Goal: Transaction & Acquisition: Subscribe to service/newsletter

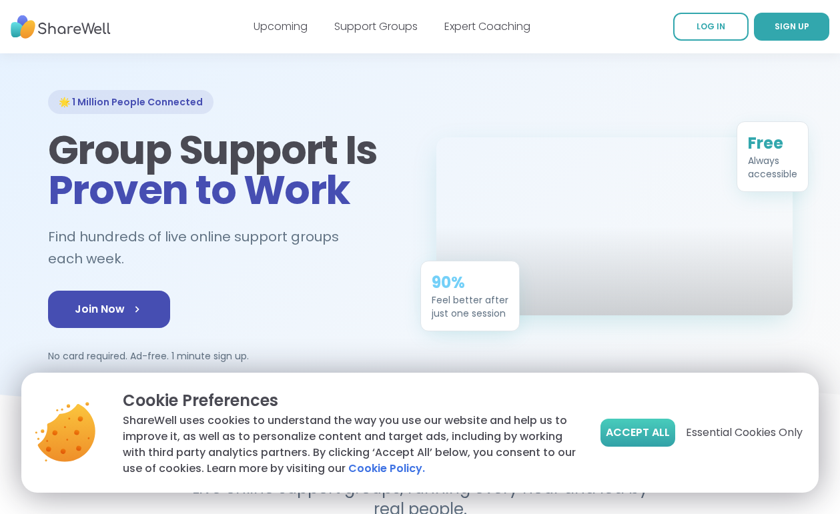
click at [633, 432] on span "Accept All" at bounding box center [638, 433] width 64 height 16
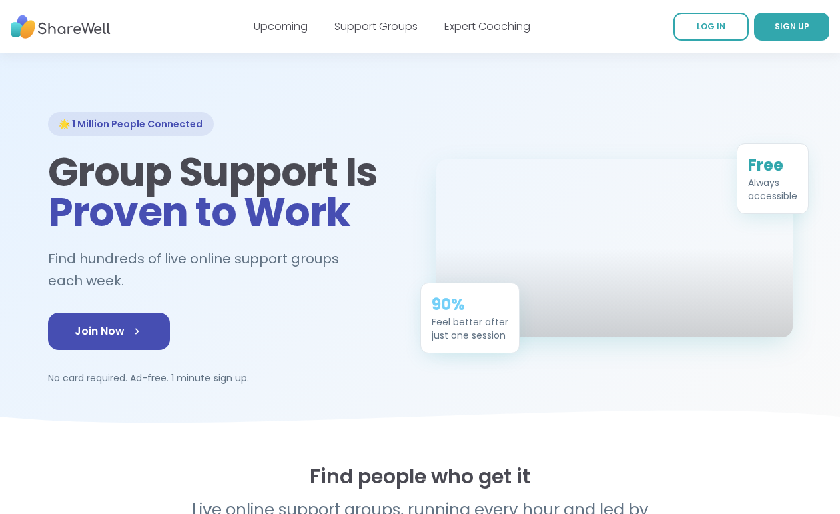
scroll to position [29, 0]
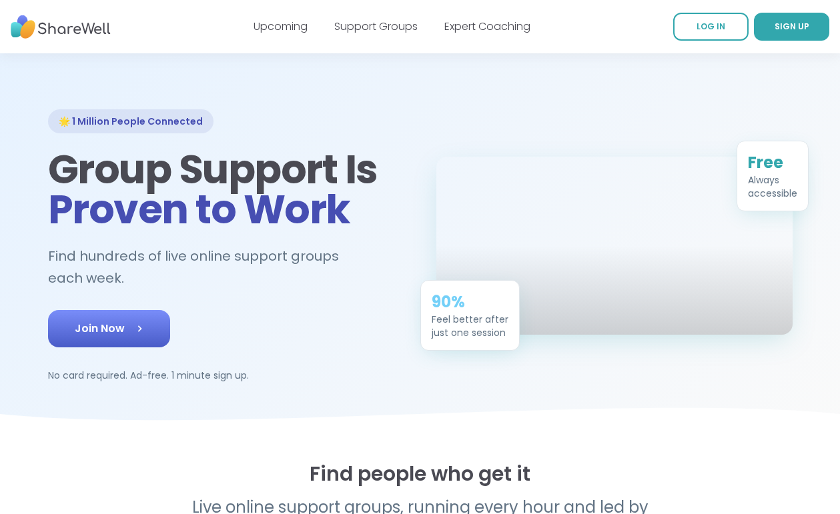
click at [114, 329] on span "Join Now" at bounding box center [109, 329] width 69 height 16
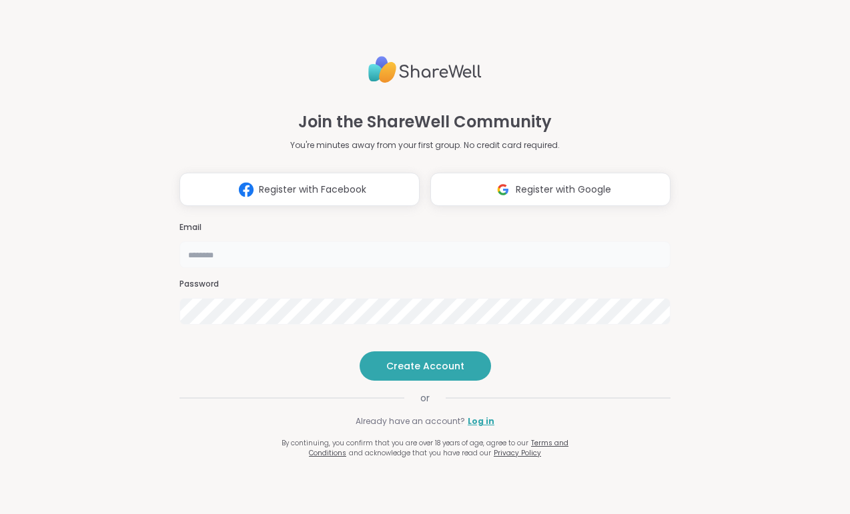
click at [235, 241] on input "email" at bounding box center [424, 254] width 491 height 27
type input "**********"
click at [502, 177] on img at bounding box center [502, 189] width 25 height 25
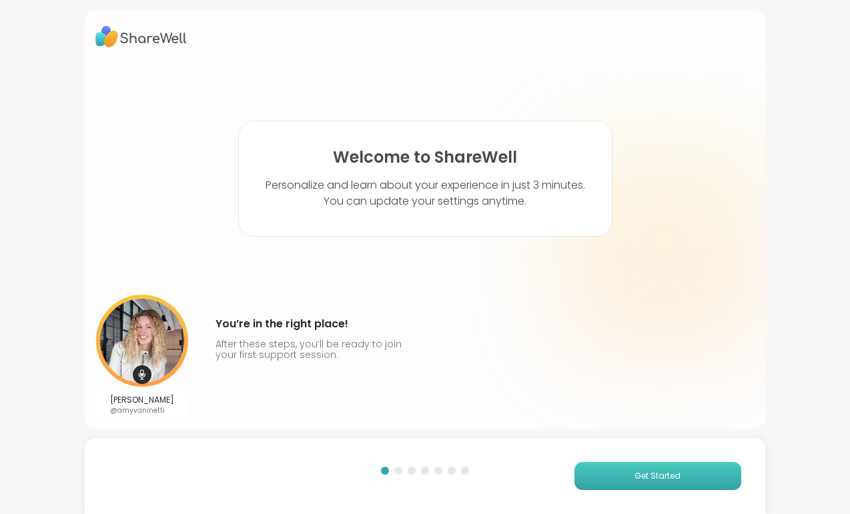
click at [607, 468] on button "Get Started" at bounding box center [657, 476] width 167 height 28
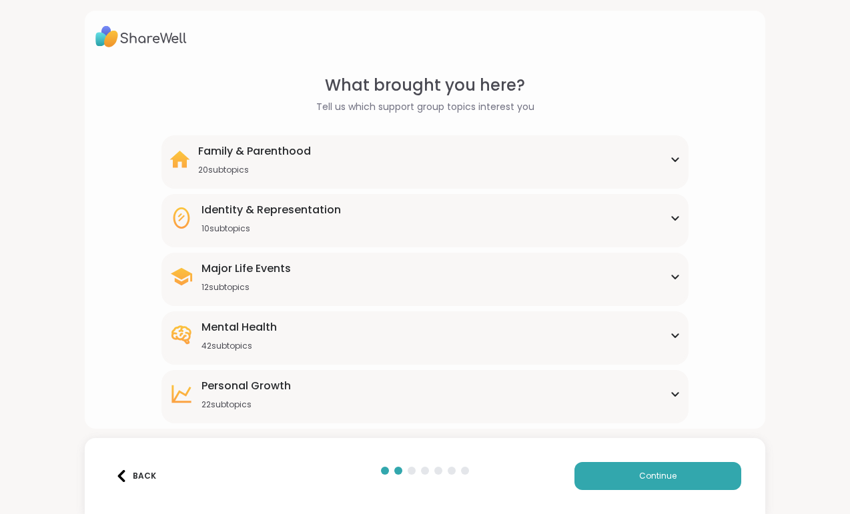
click at [296, 159] on div "Family & Parenthood 20 subtopics" at bounding box center [254, 159] width 113 height 32
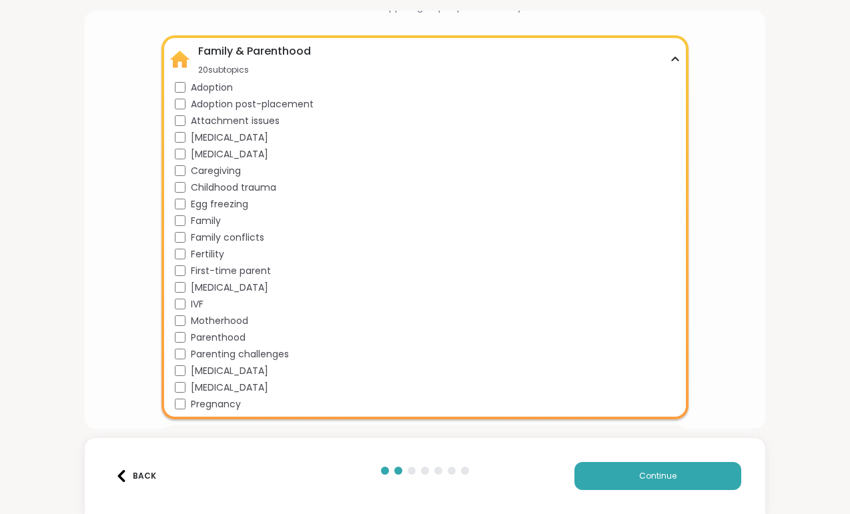
scroll to position [105, 0]
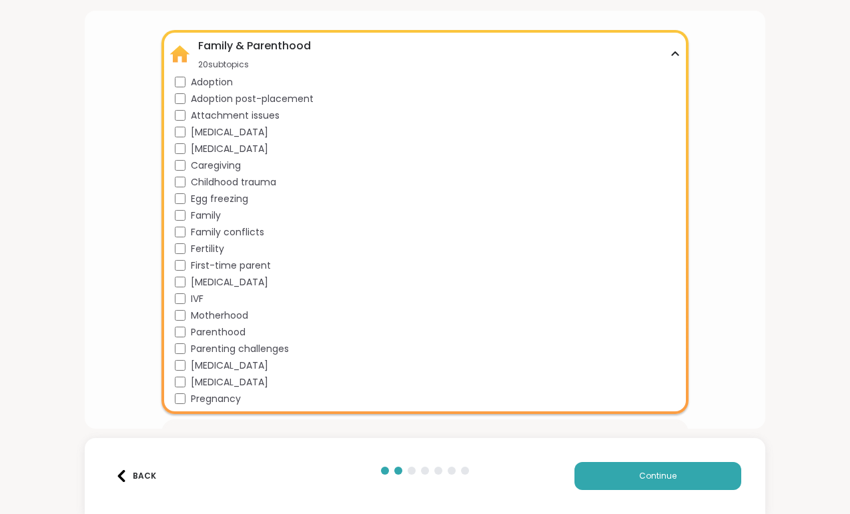
click at [280, 34] on div "Family & Parenthood 20 subtopics Adoption Adoption post-placement Attachment is…" at bounding box center [424, 222] width 527 height 384
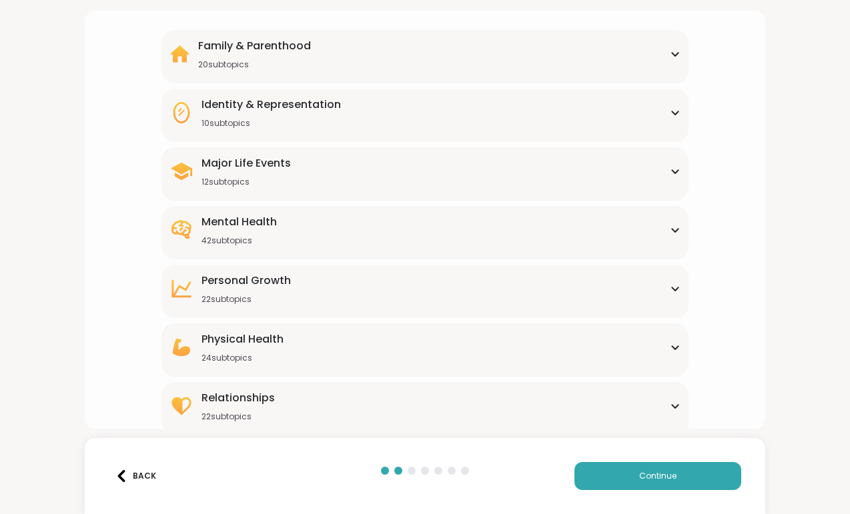
scroll to position [112, 0]
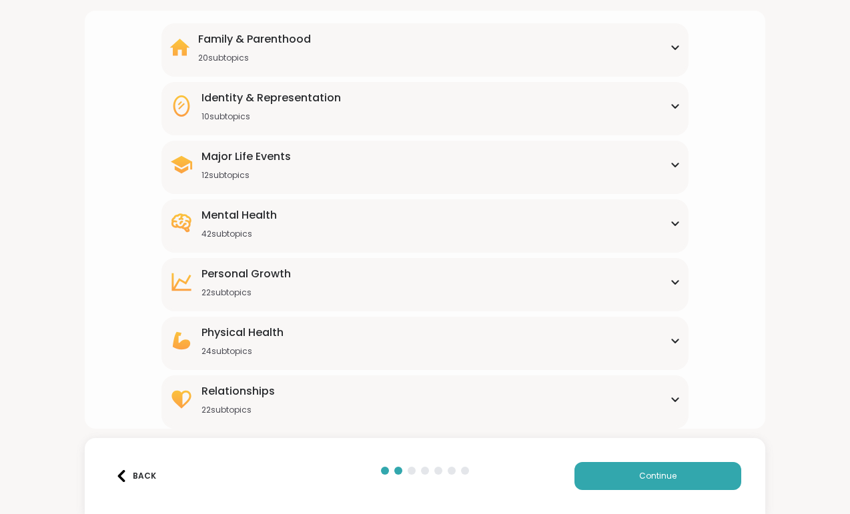
click at [251, 327] on div "Physical Health" at bounding box center [242, 333] width 82 height 16
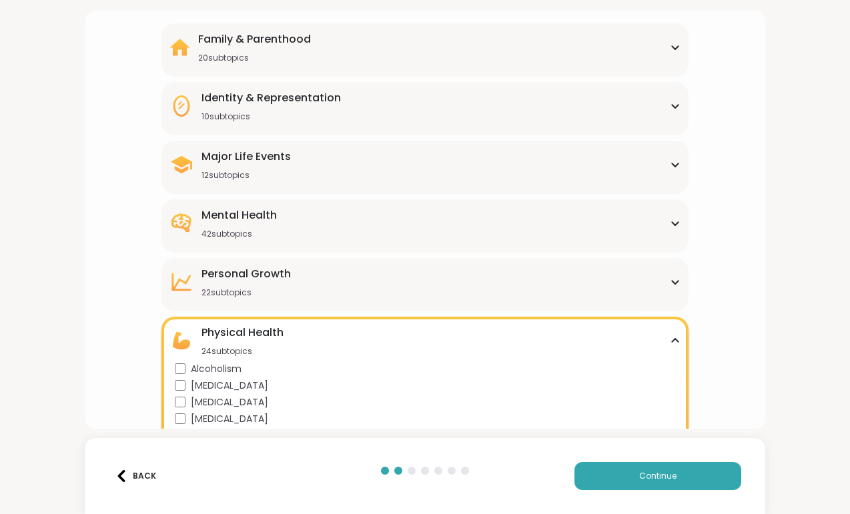
click at [256, 97] on div "Identity & Representation" at bounding box center [270, 98] width 139 height 16
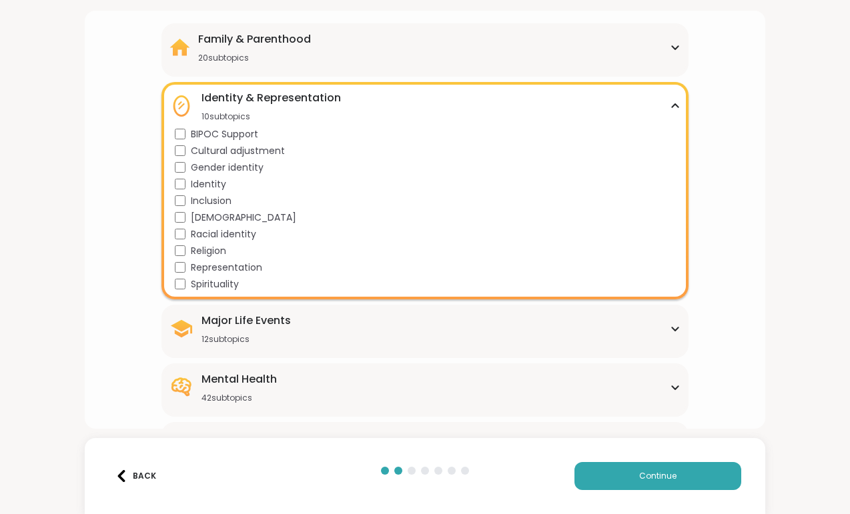
click at [254, 102] on div "Identity & Representation" at bounding box center [270, 98] width 139 height 16
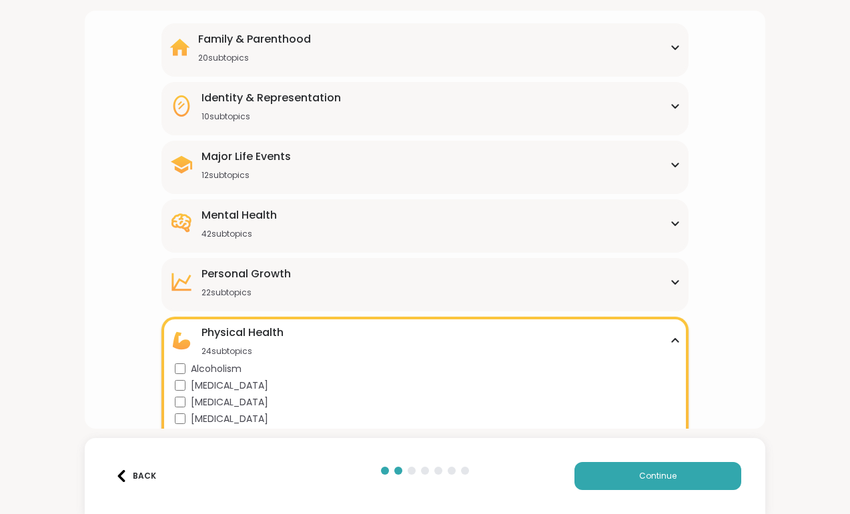
click at [237, 167] on div "Major Life Events 12 subtopics" at bounding box center [245, 165] width 89 height 32
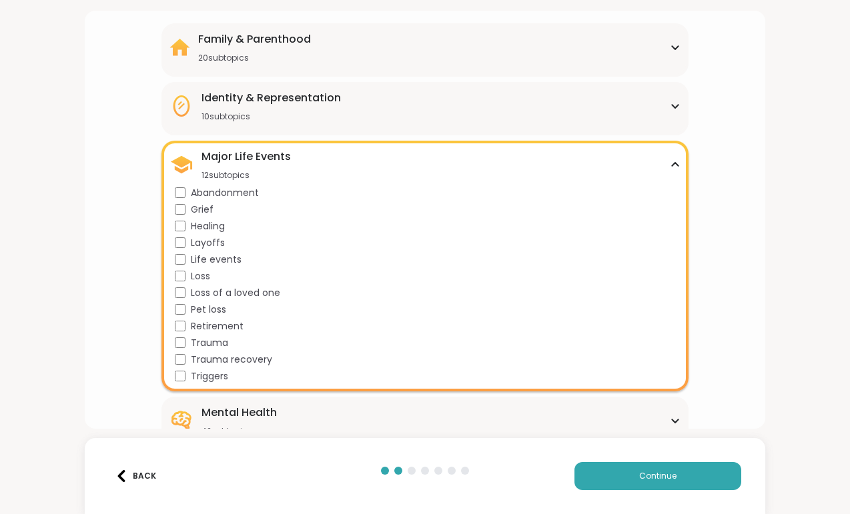
click at [239, 164] on div "Major Life Events" at bounding box center [245, 157] width 89 height 16
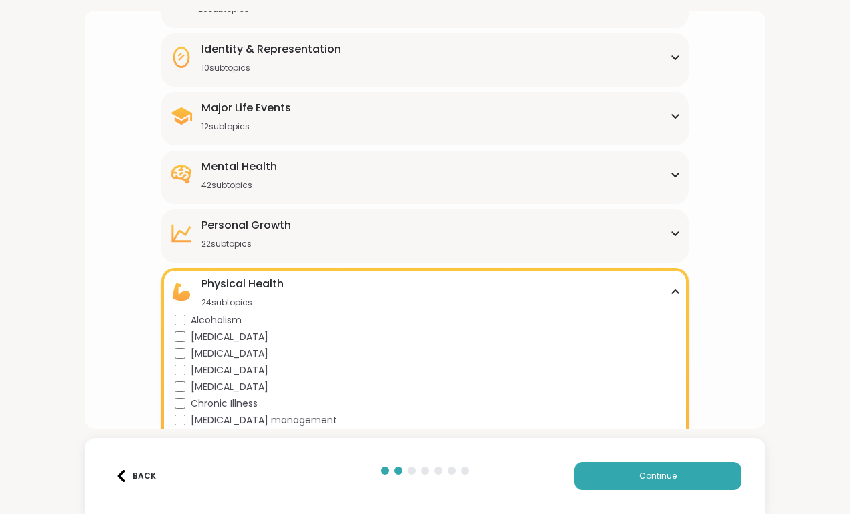
click at [239, 284] on div "Physical Health" at bounding box center [242, 284] width 82 height 16
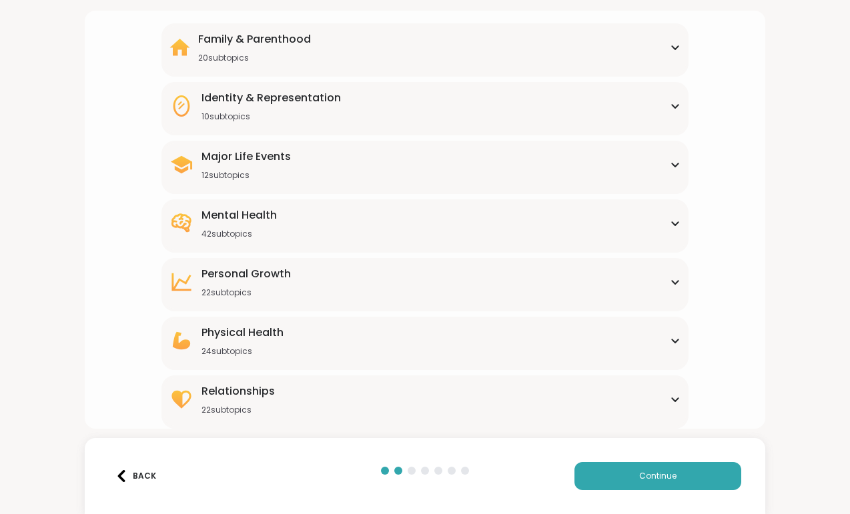
click at [237, 282] on div "Personal Growth 22 subtopics" at bounding box center [245, 282] width 89 height 32
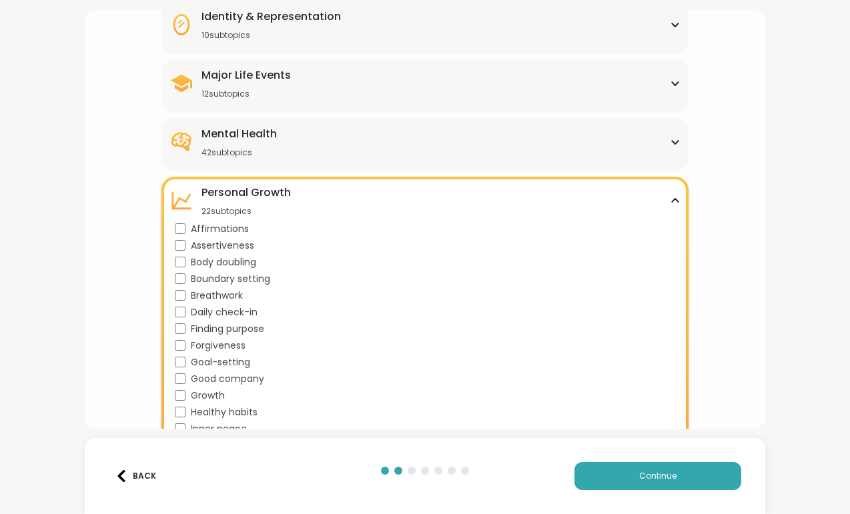
scroll to position [198, 0]
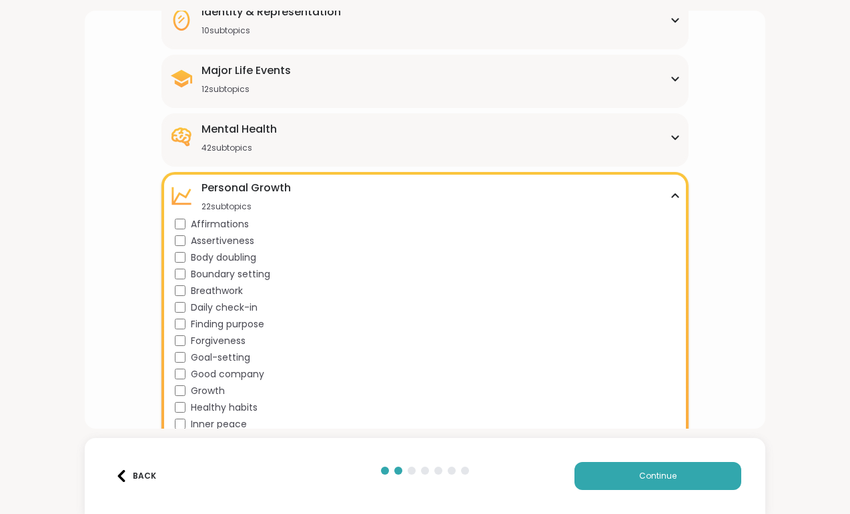
click at [217, 253] on span "Body doubling" at bounding box center [223, 258] width 65 height 14
click at [202, 228] on span "Affirmations" at bounding box center [220, 224] width 58 height 14
click at [202, 235] on span "Assertiveness" at bounding box center [222, 241] width 63 height 14
click at [217, 272] on span "Boundary setting" at bounding box center [230, 274] width 79 height 14
click at [221, 302] on span "Daily check-in" at bounding box center [224, 308] width 67 height 14
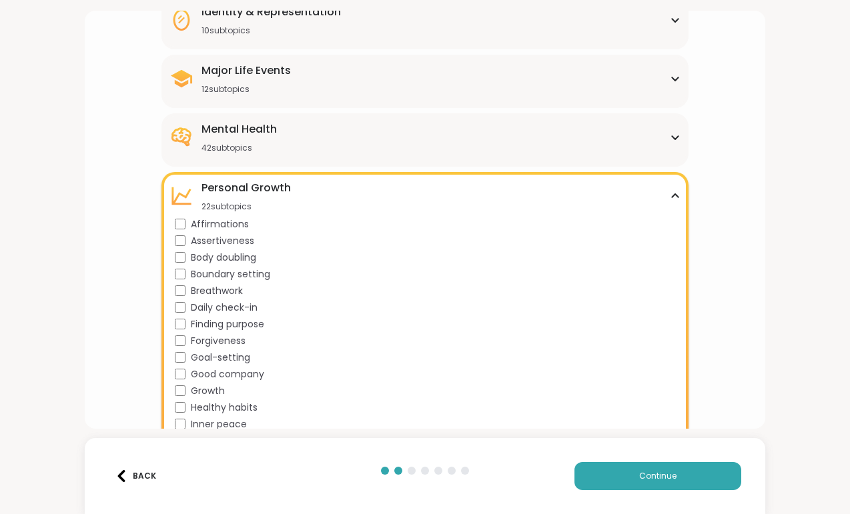
click at [219, 297] on span "Breathwork" at bounding box center [217, 291] width 52 height 14
click at [213, 326] on span "Finding purpose" at bounding box center [227, 324] width 73 height 14
click at [213, 345] on span "Forgiveness" at bounding box center [218, 341] width 55 height 14
click at [214, 360] on span "Goal-setting" at bounding box center [220, 358] width 59 height 14
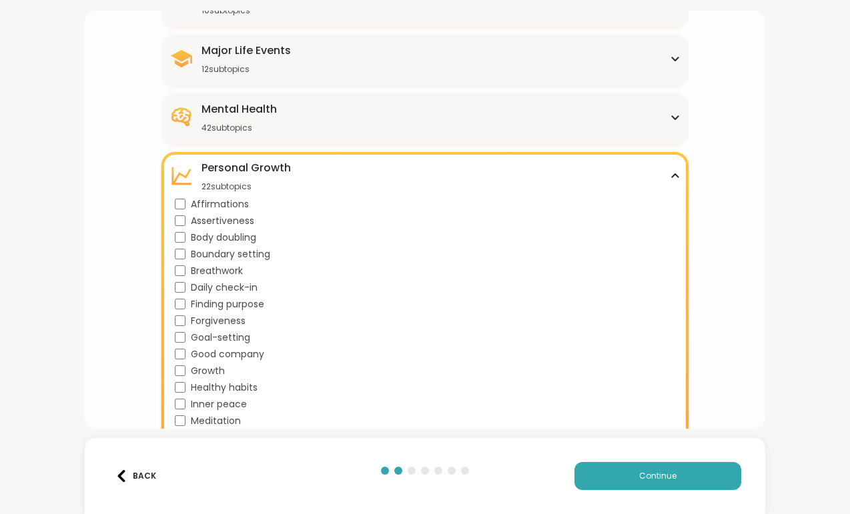
scroll to position [229, 0]
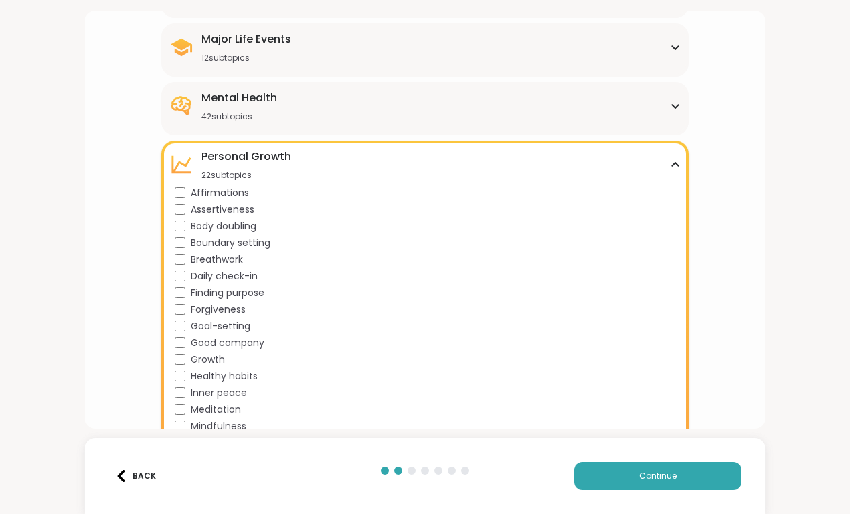
click at [210, 331] on span "Goal-setting" at bounding box center [220, 326] width 59 height 14
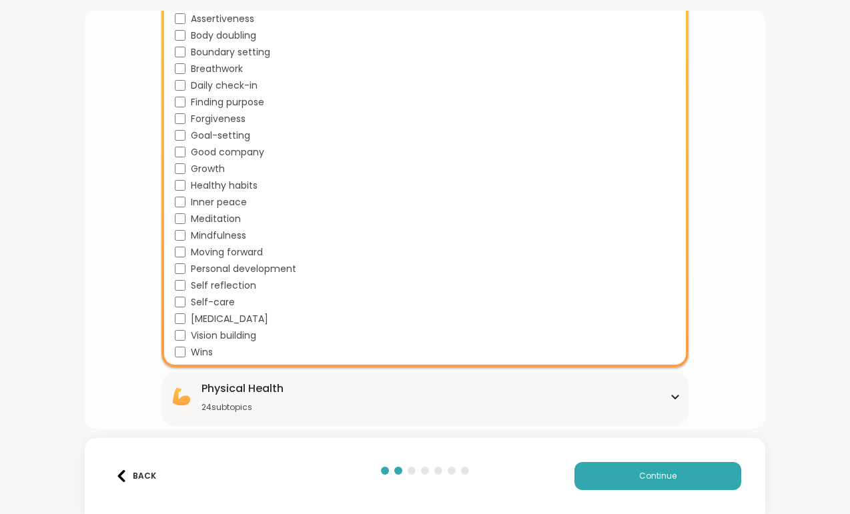
scroll to position [427, 0]
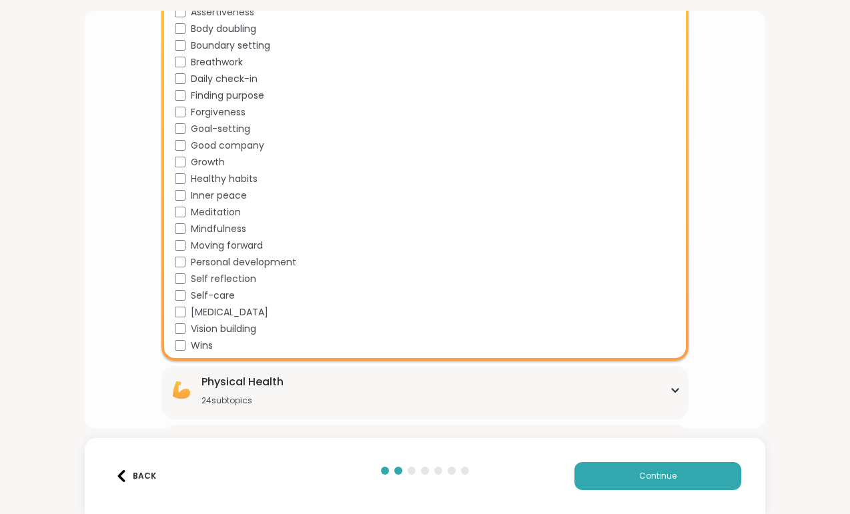
click at [184, 218] on div "Meditation" at bounding box center [428, 212] width 506 height 14
click at [179, 154] on div "Affirmations Assertiveness Body doubling Boundary setting Breathwork Daily chec…" at bounding box center [428, 171] width 506 height 364
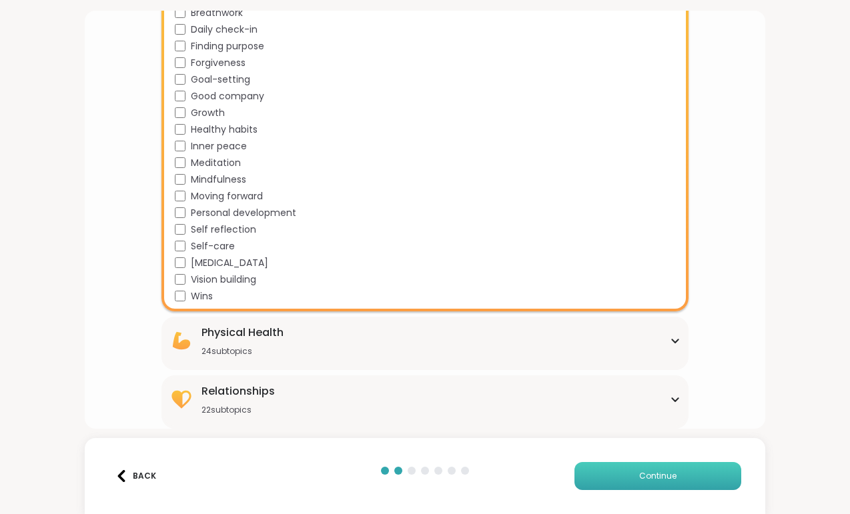
click at [612, 473] on button "Continue" at bounding box center [657, 476] width 167 height 28
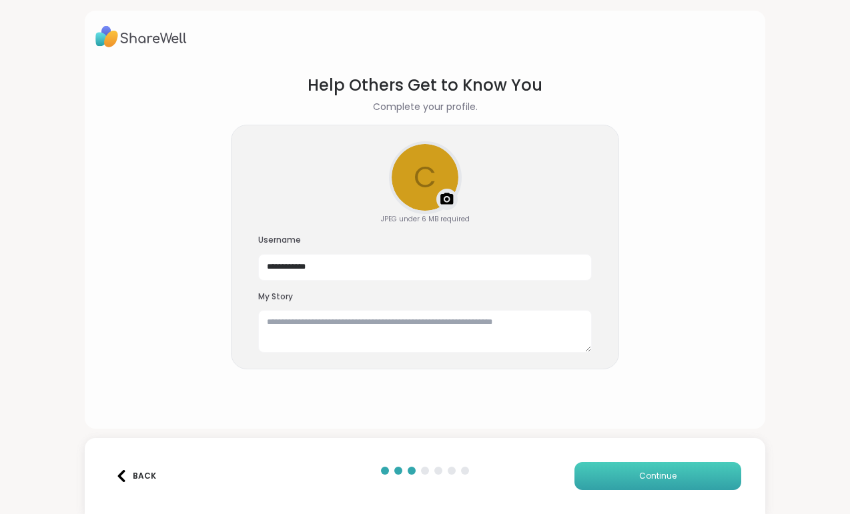
scroll to position [0, 0]
click at [351, 325] on textarea at bounding box center [424, 331] width 333 height 43
click at [610, 472] on button "Continue" at bounding box center [657, 476] width 167 height 28
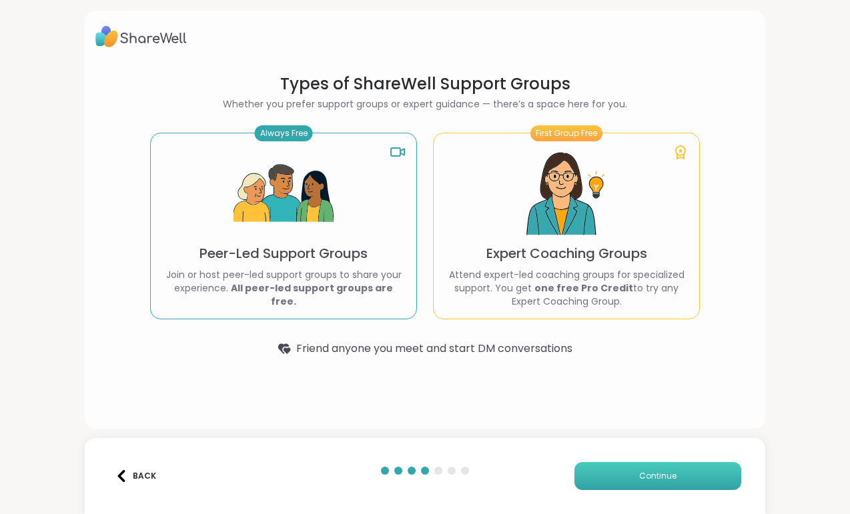
click at [616, 468] on button "Continue" at bounding box center [657, 476] width 167 height 28
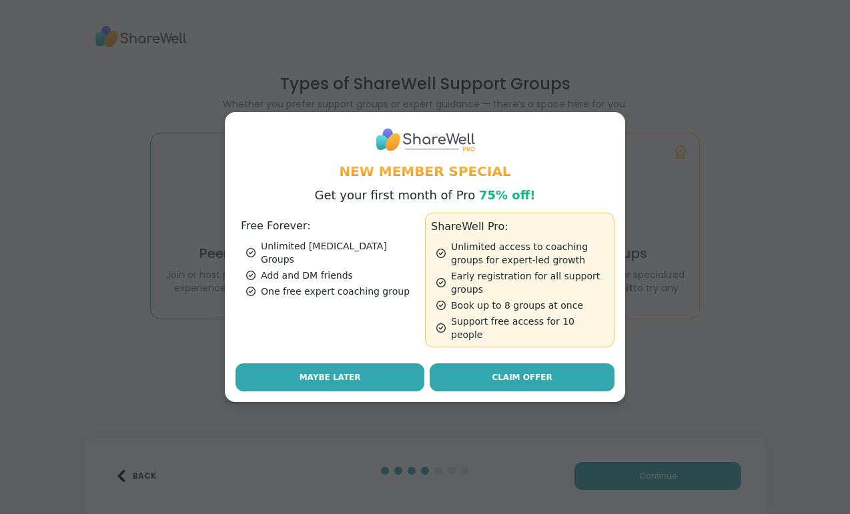
click at [374, 369] on button "Maybe Later" at bounding box center [329, 377] width 189 height 28
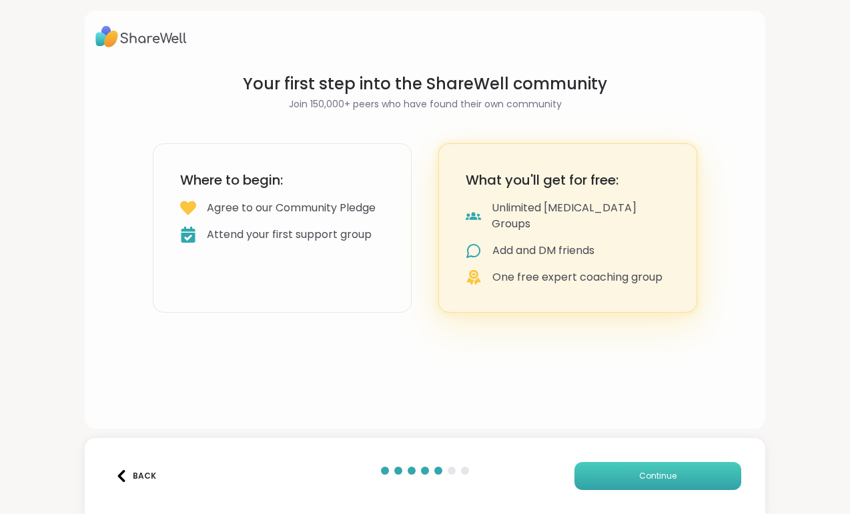
click at [613, 489] on button "Continue" at bounding box center [657, 476] width 167 height 28
